Goal: Check status: Check status

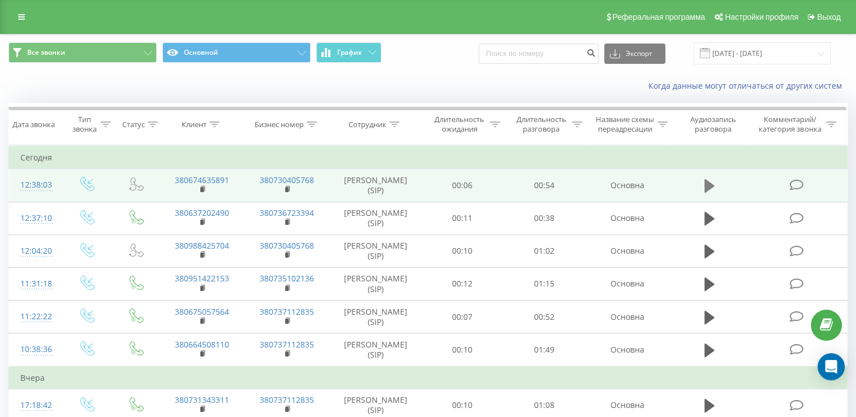
click at [711, 193] on icon at bounding box center [709, 186] width 10 height 14
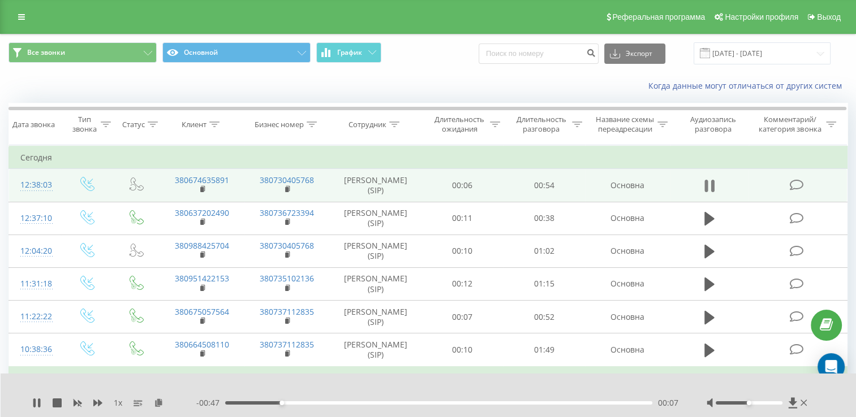
click at [712, 192] on icon at bounding box center [712, 186] width 3 height 12
click at [206, 193] on icon at bounding box center [203, 189] width 6 height 8
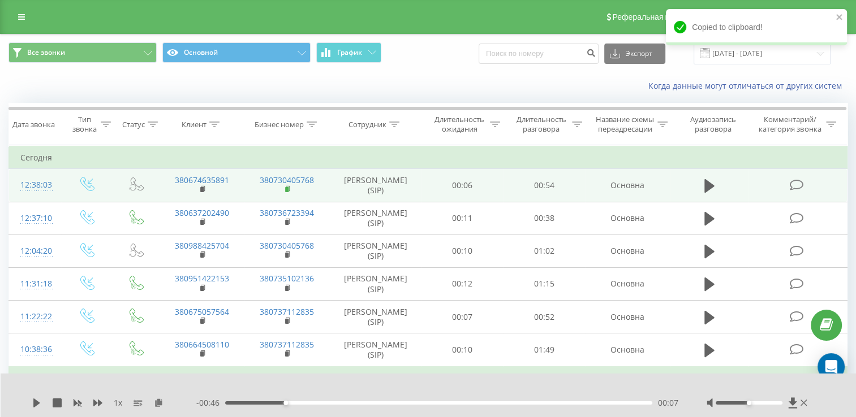
click at [287, 192] on rect at bounding box center [286, 189] width 3 height 5
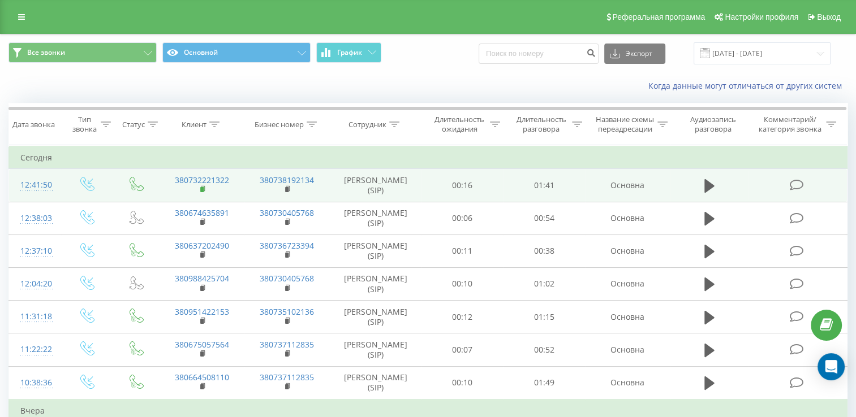
click at [201, 192] on rect at bounding box center [201, 189] width 3 height 5
click at [287, 192] on rect at bounding box center [286, 189] width 3 height 5
click at [201, 193] on icon at bounding box center [203, 189] width 6 height 8
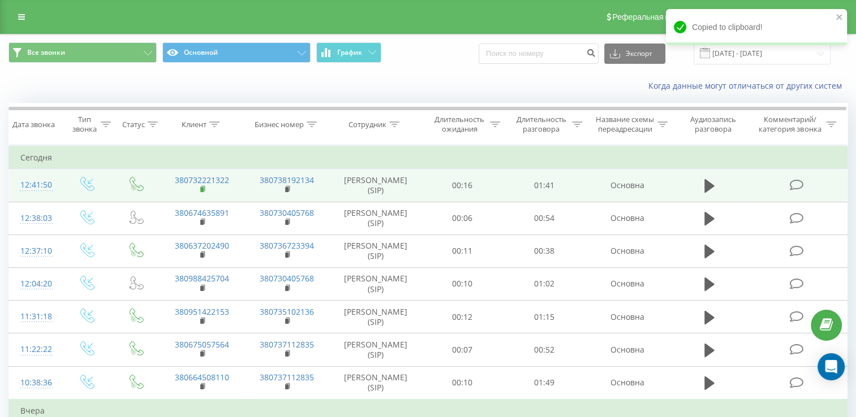
click at [201, 193] on icon at bounding box center [203, 189] width 6 height 8
click at [203, 192] on rect at bounding box center [201, 189] width 3 height 5
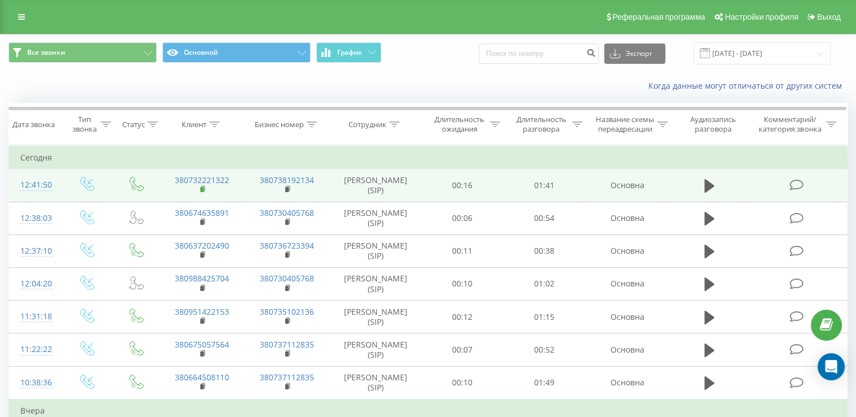
click at [203, 192] on rect at bounding box center [201, 189] width 3 height 5
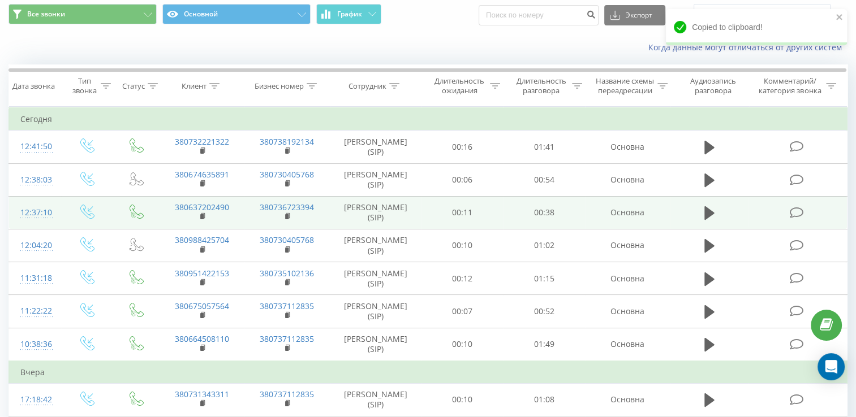
scroll to position [57, 0]
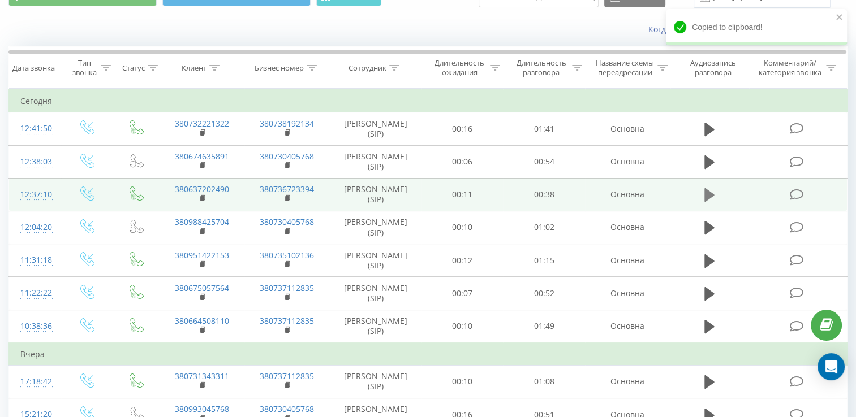
click at [706, 202] on icon at bounding box center [709, 195] width 10 height 14
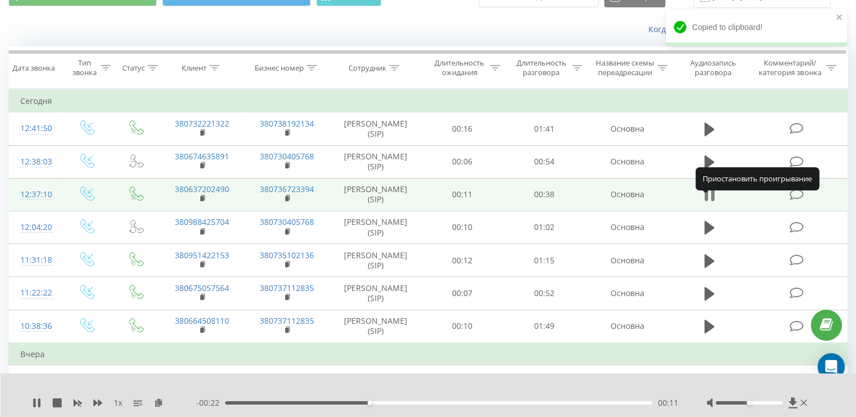
click at [708, 203] on icon at bounding box center [709, 195] width 10 height 16
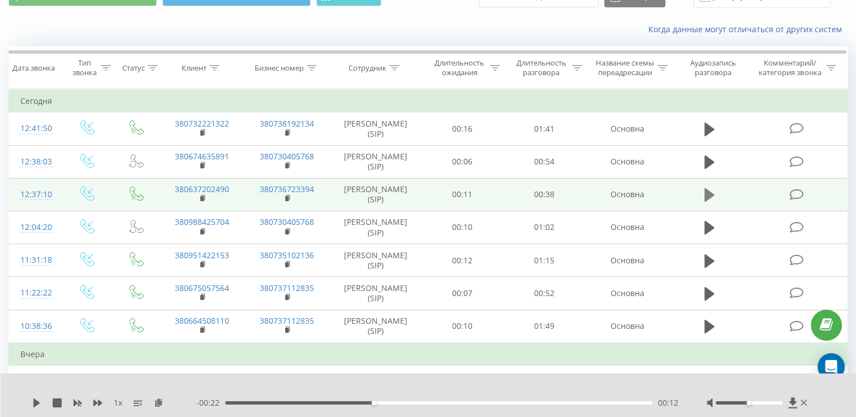
click at [707, 202] on icon at bounding box center [709, 195] width 10 height 14
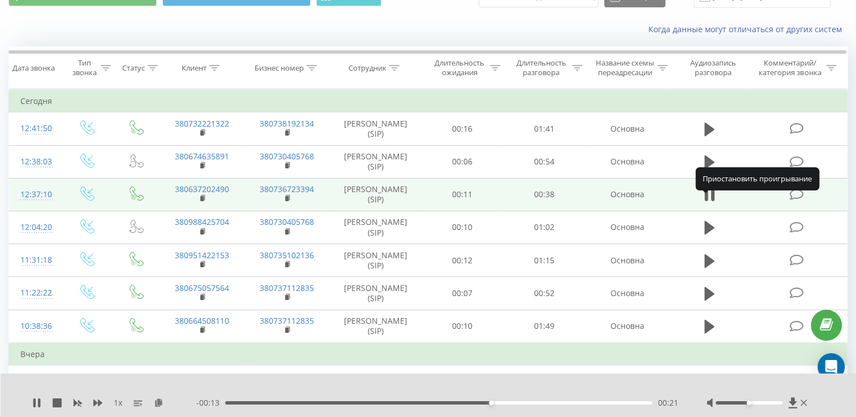
click at [707, 201] on icon at bounding box center [705, 195] width 3 height 12
click at [33, 408] on icon at bounding box center [36, 403] width 9 height 9
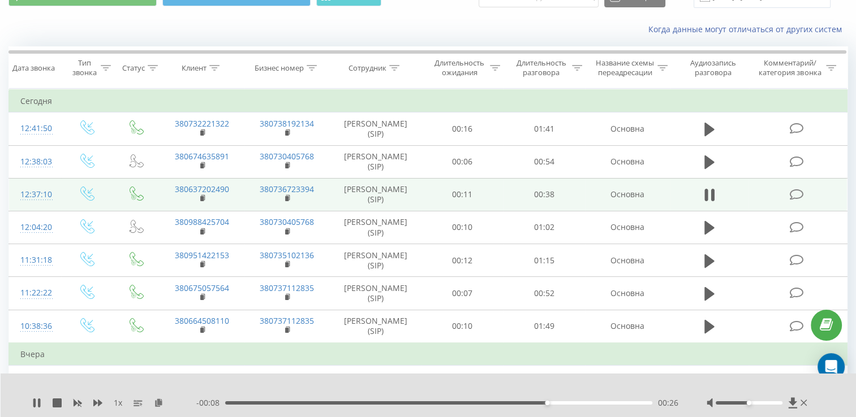
click at [67, 403] on div "1 x" at bounding box center [114, 403] width 164 height 11
click at [54, 405] on icon at bounding box center [57, 403] width 9 height 9
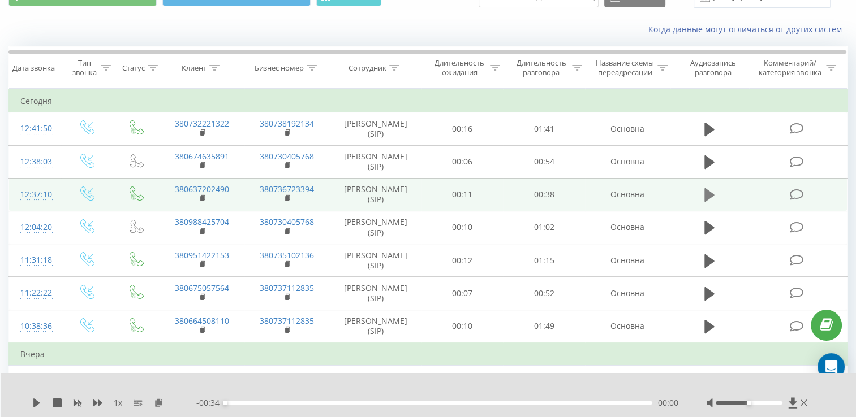
click at [709, 202] on icon at bounding box center [709, 195] width 10 height 14
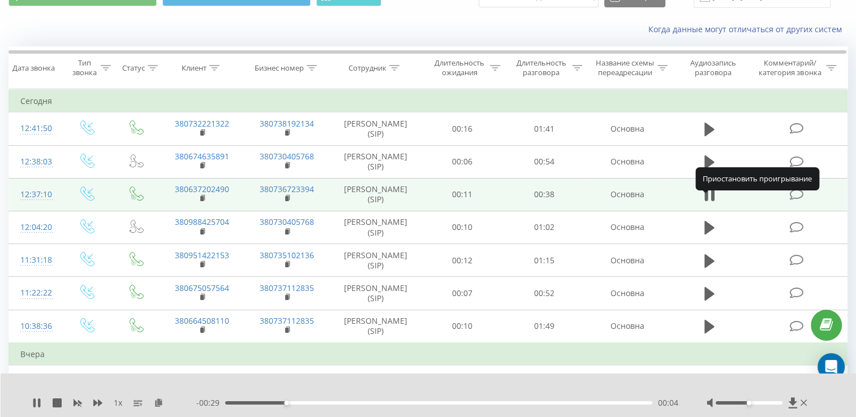
click at [709, 203] on icon at bounding box center [709, 195] width 10 height 16
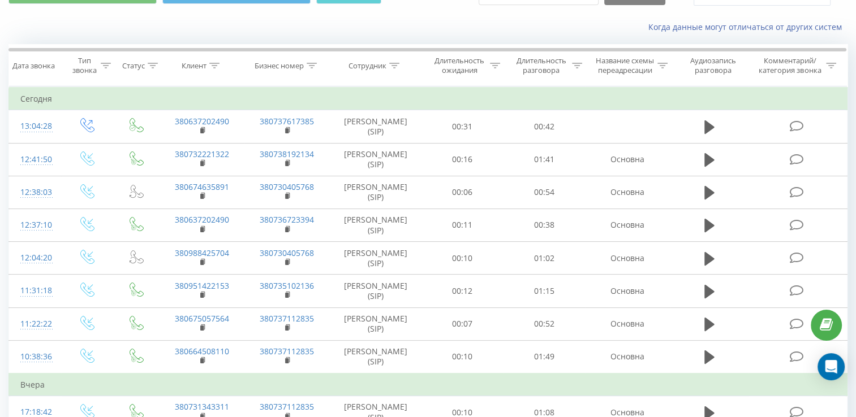
scroll to position [57, 0]
